Goal: Information Seeking & Learning: Understand process/instructions

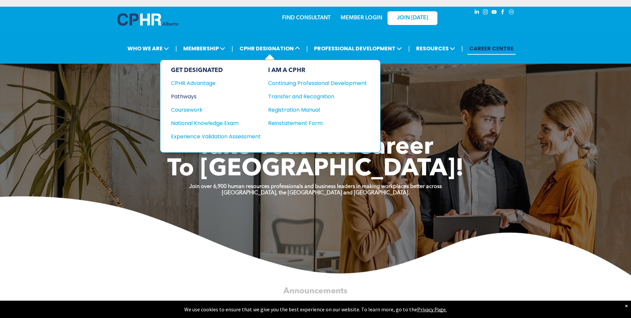
click at [191, 95] on div "Pathways" at bounding box center [211, 96] width 81 height 8
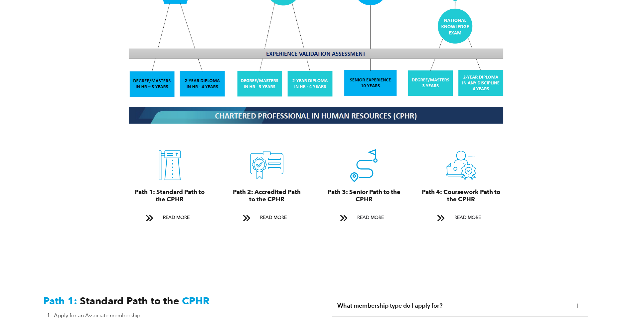
scroll to position [699, 0]
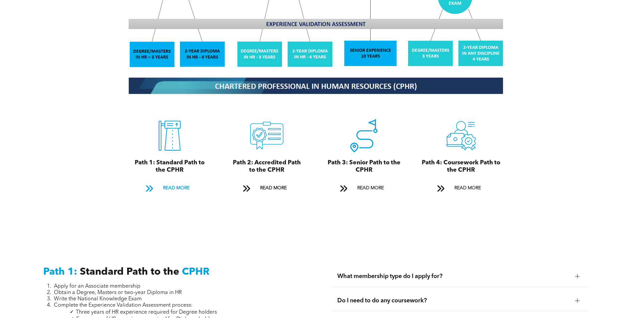
click at [155, 184] on span at bounding box center [149, 189] width 17 height 10
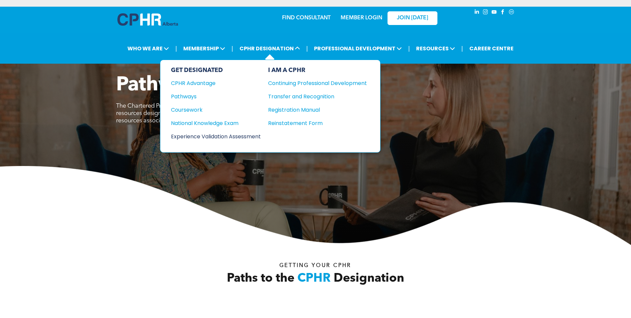
click at [211, 136] on div "Experience Validation Assessment" at bounding box center [211, 136] width 81 height 8
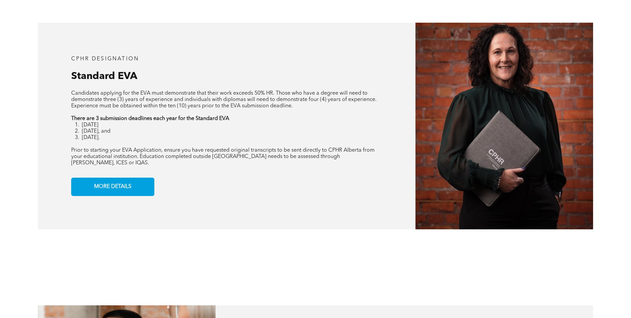
scroll to position [599, 0]
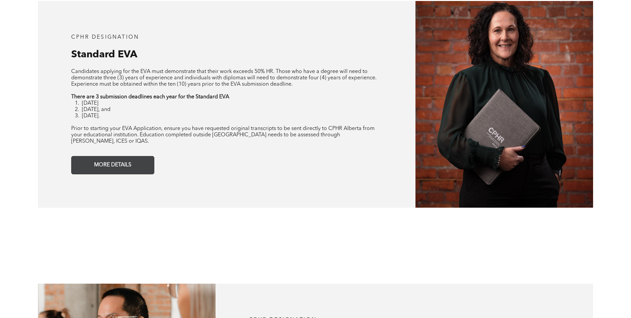
click at [115, 158] on span "MORE DETAILS" at bounding box center [113, 164] width 42 height 13
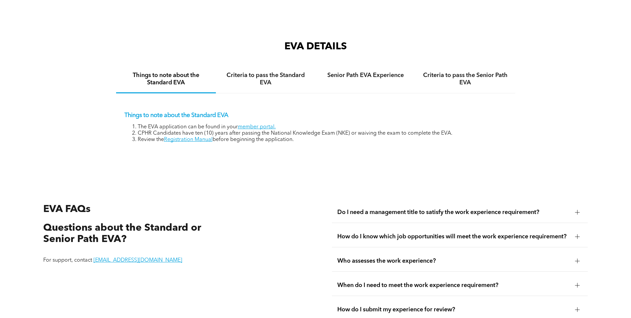
scroll to position [1114, 0]
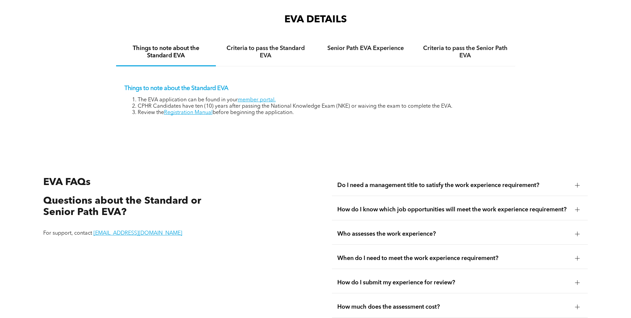
click at [359, 206] on span "How do I know which job opportunities will meet the work experience requirement?" at bounding box center [453, 209] width 233 height 7
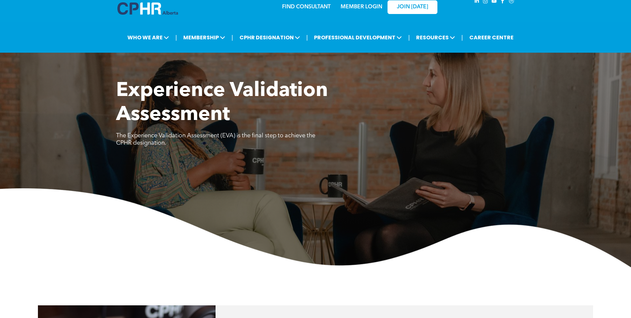
scroll to position [0, 0]
